Goal: Navigation & Orientation: Find specific page/section

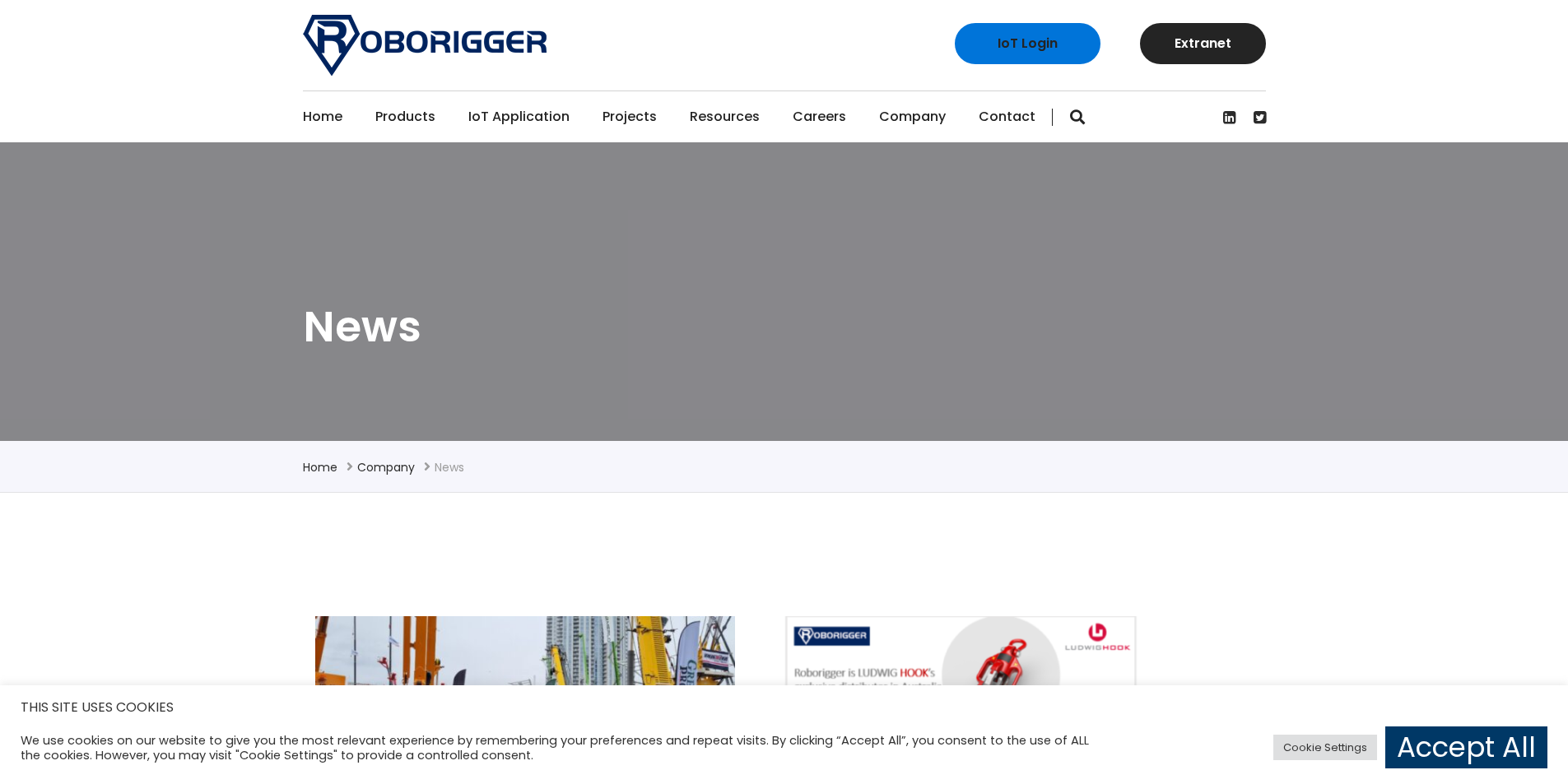
click at [744, 42] on div "IoT Login Extranet" at bounding box center [785, 45] width 988 height 91
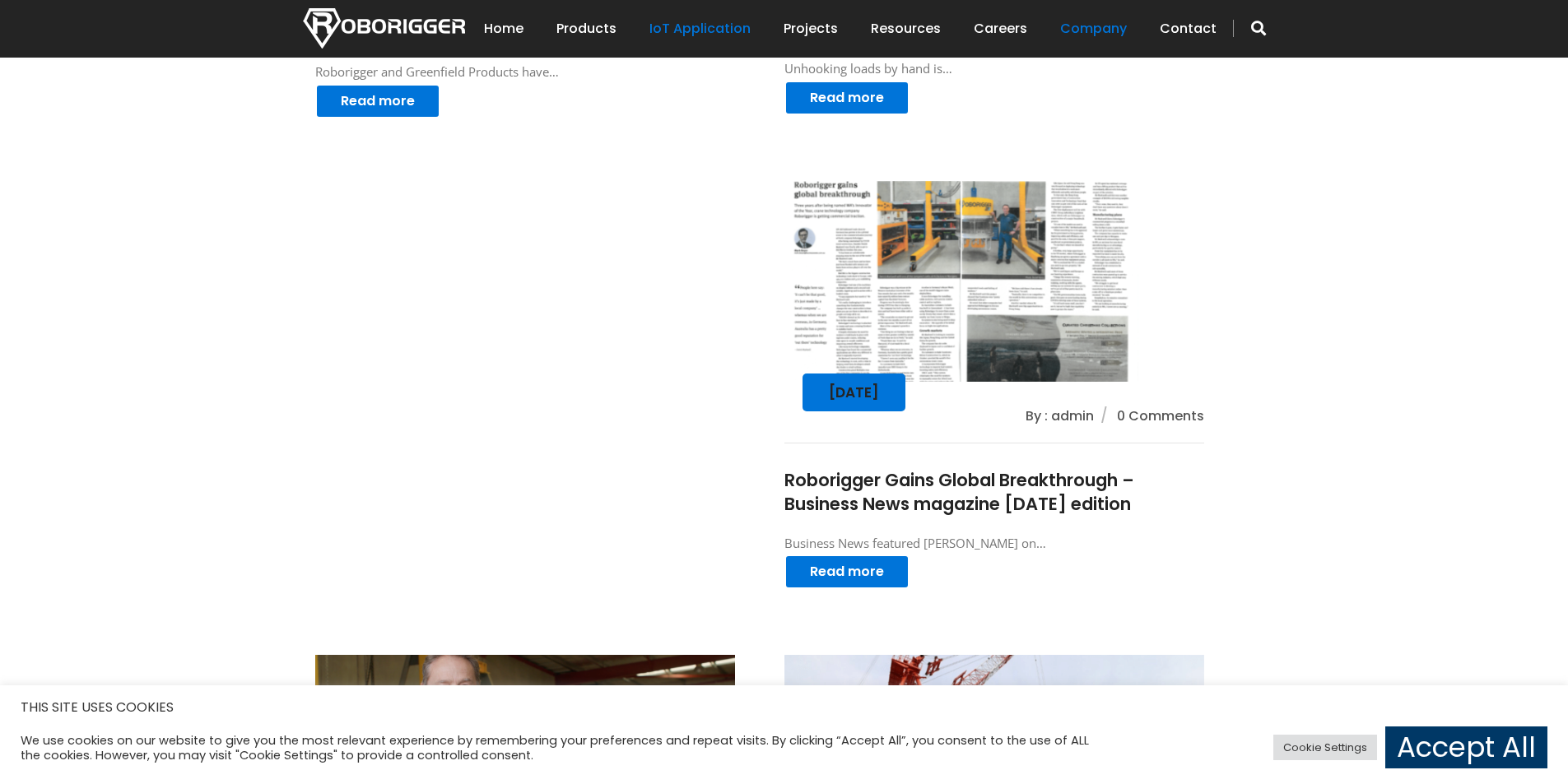
scroll to position [905, 0]
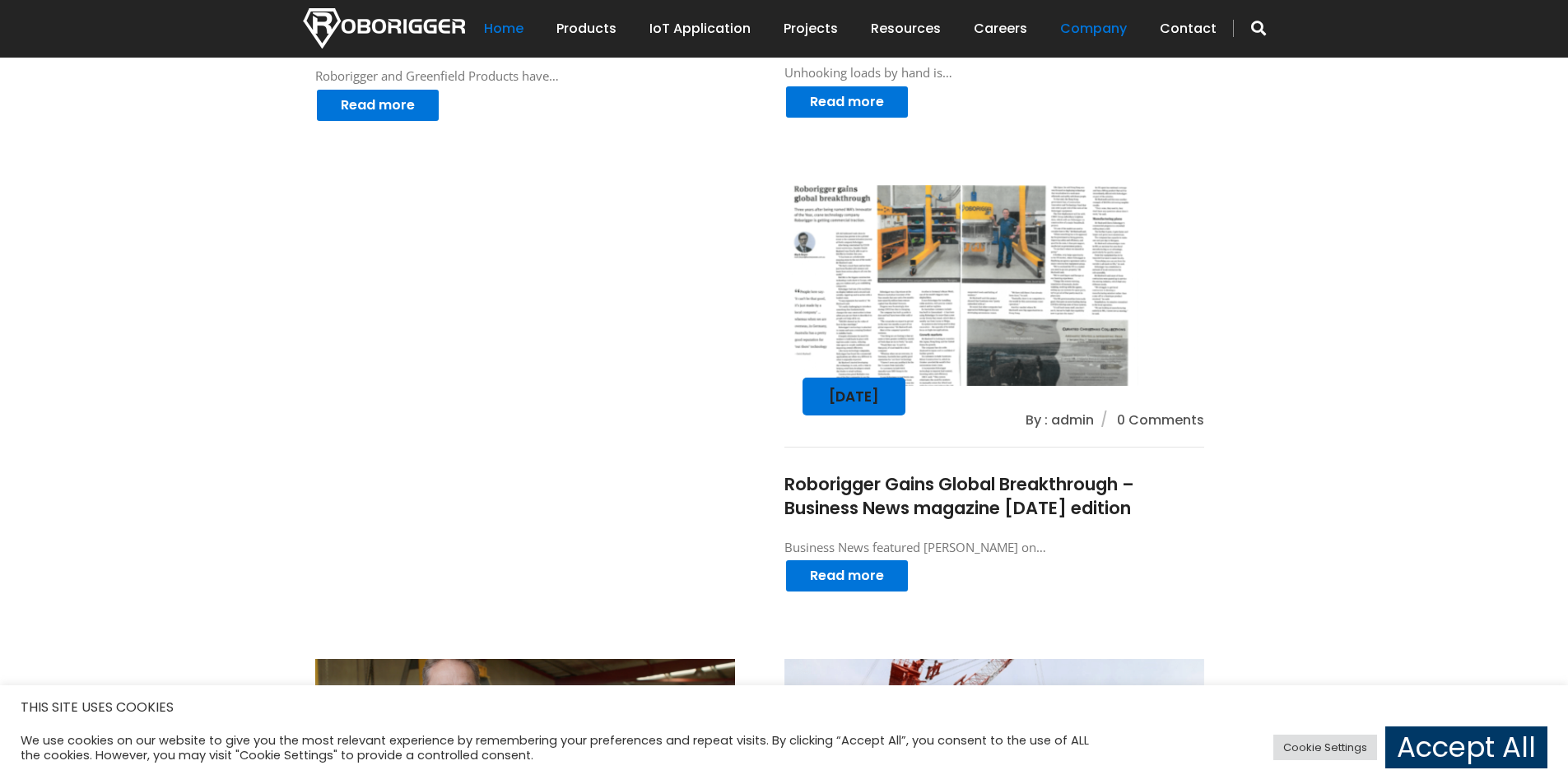
click at [523, 31] on link "Home" at bounding box center [504, 29] width 40 height 51
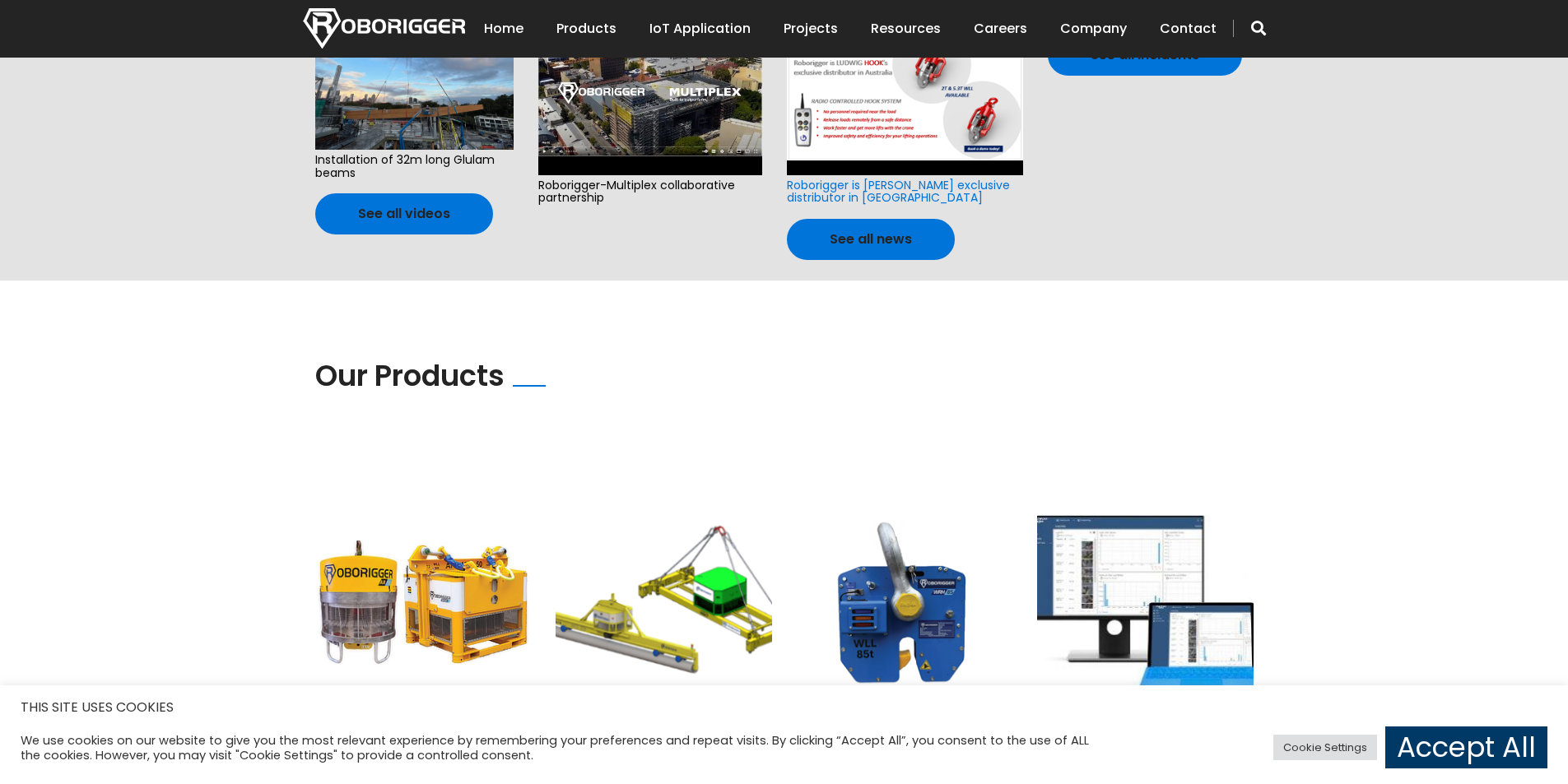
scroll to position [576, 0]
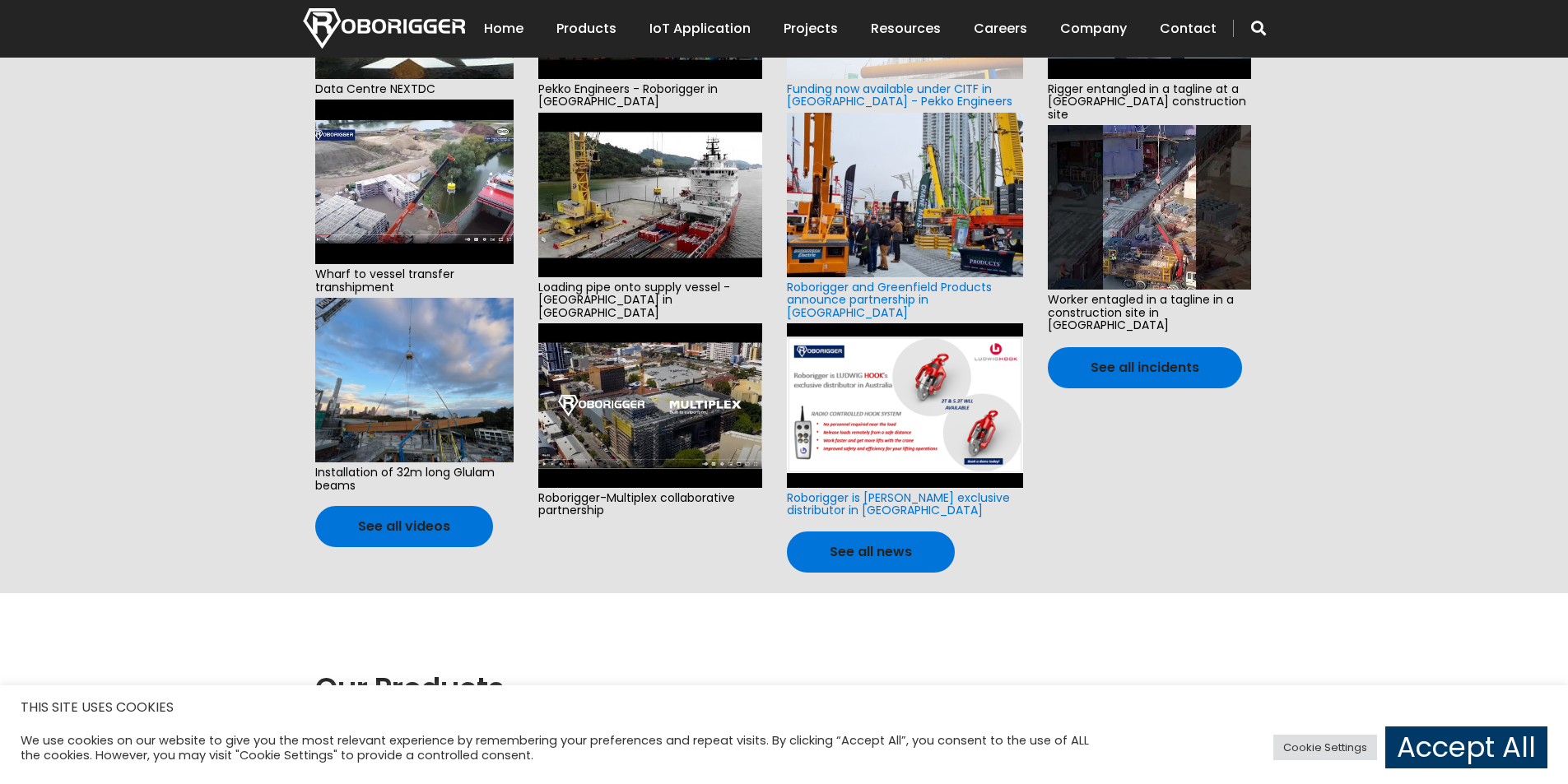
click at [156, 344] on section "Latest Videos Data Centre NEXTDC Wharf to vessel transfer transhipment Installa…" at bounding box center [784, 223] width 1568 height 739
click at [131, 310] on section "Latest Videos Data Centre NEXTDC Wharf to vessel transfer transhipment Installa…" at bounding box center [784, 223] width 1568 height 739
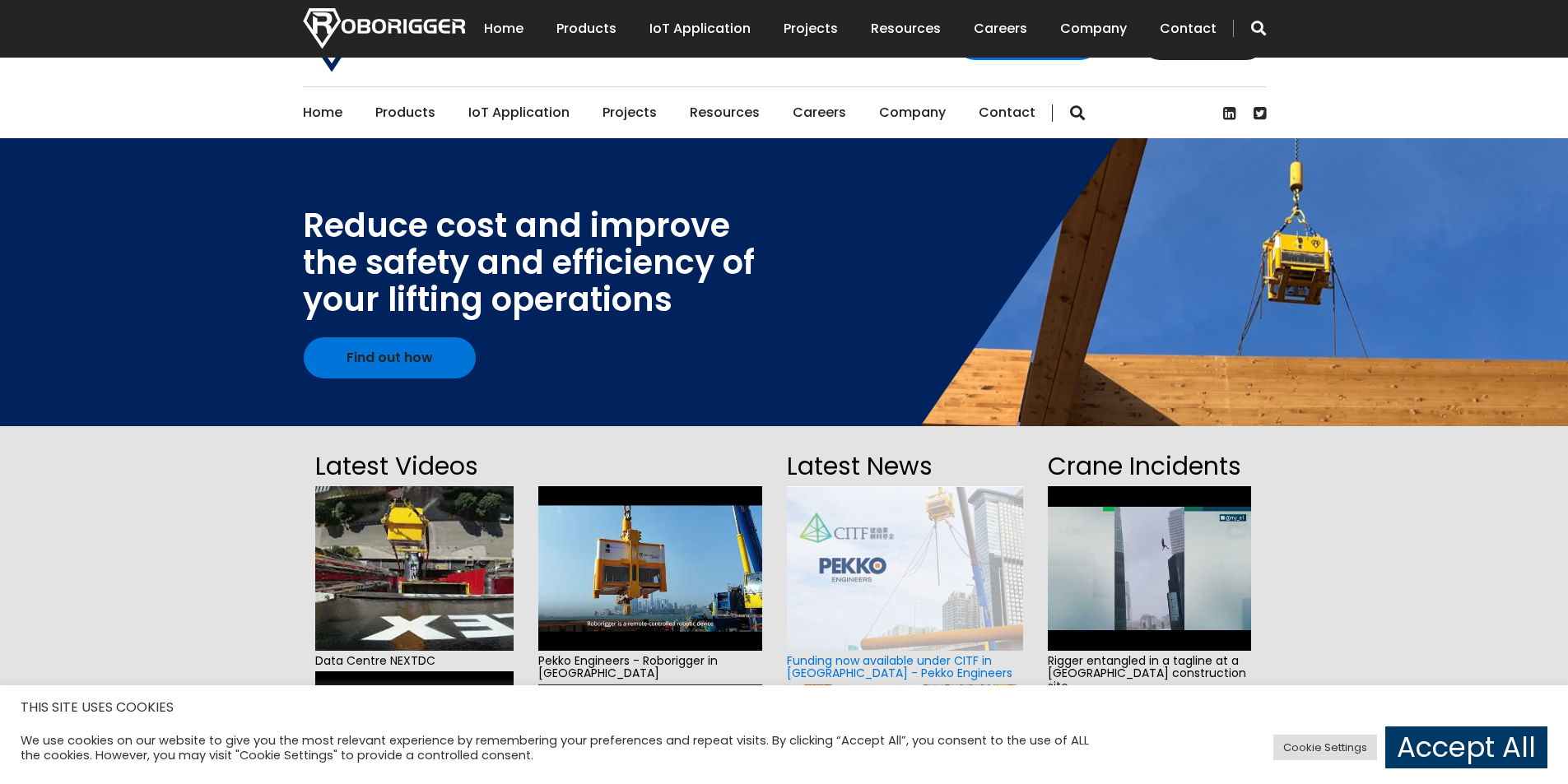
scroll to position [0, 0]
